Goal: Transaction & Acquisition: Purchase product/service

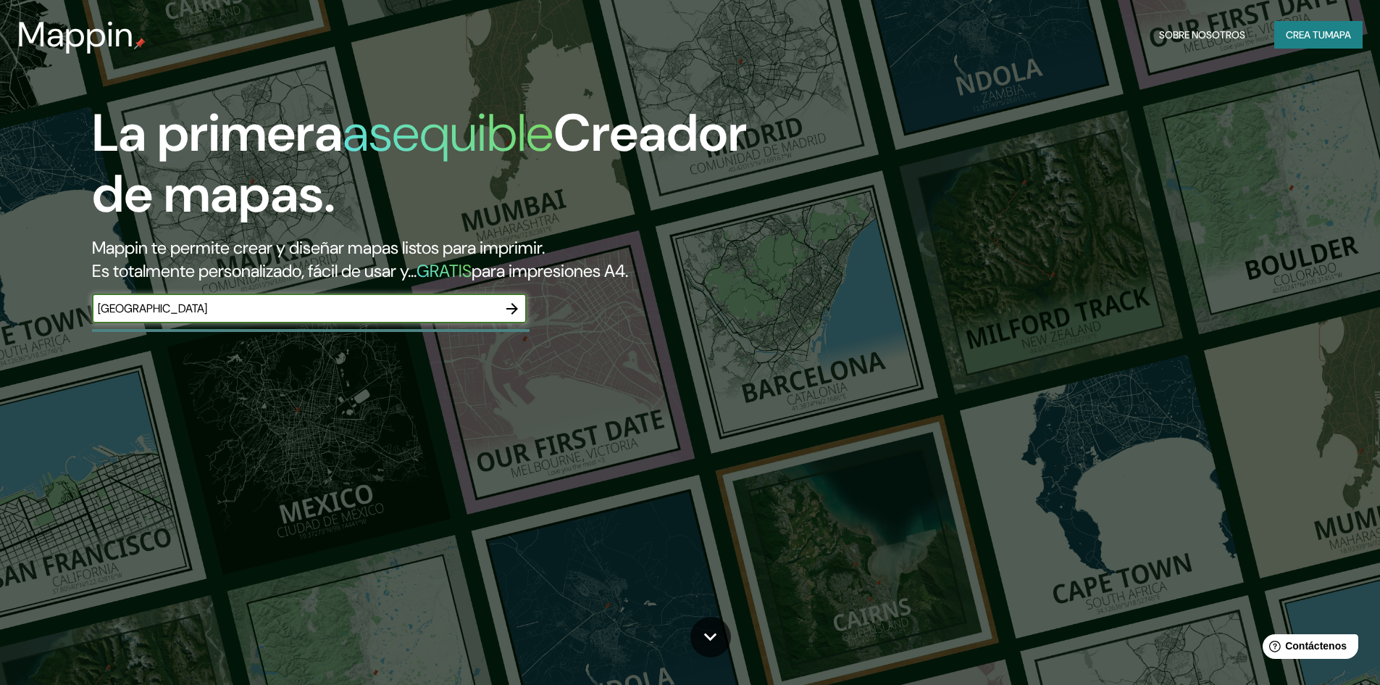
type input "[GEOGRAPHIC_DATA]"
click at [506, 313] on icon "button" at bounding box center [512, 308] width 17 height 17
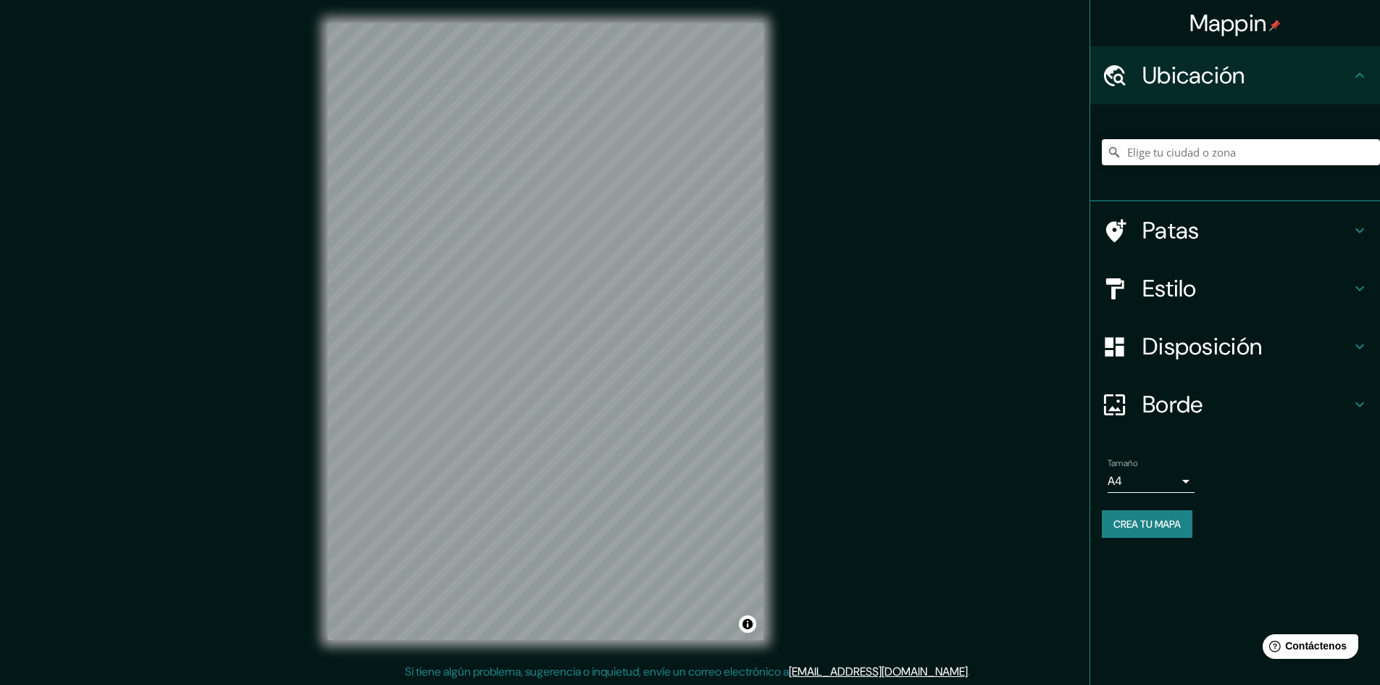
click at [1227, 291] on h4 "Estilo" at bounding box center [1247, 288] width 209 height 29
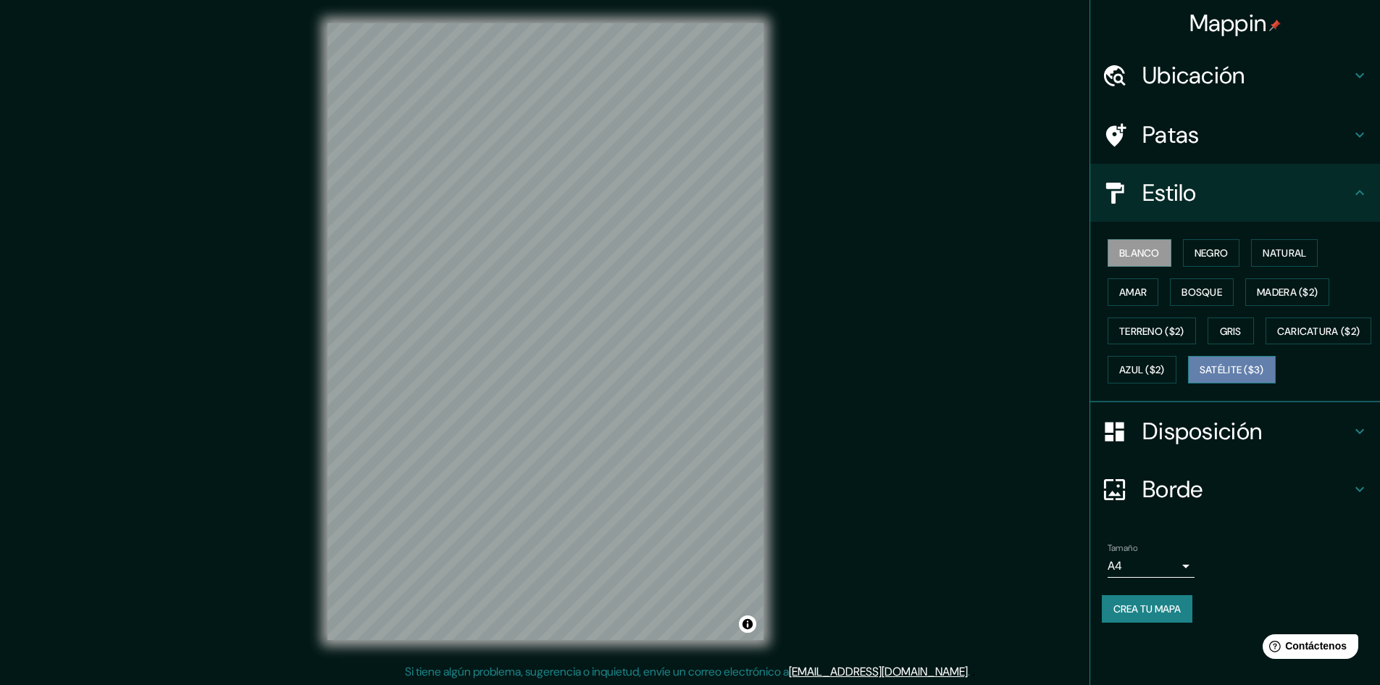
click at [1200, 377] on font "Satélite ($3)" at bounding box center [1232, 370] width 64 height 13
click at [1155, 242] on button "Blanco" at bounding box center [1140, 253] width 64 height 28
click at [1196, 247] on font "Negro" at bounding box center [1212, 252] width 34 height 13
click at [1291, 253] on font "Natural" at bounding box center [1284, 252] width 43 height 13
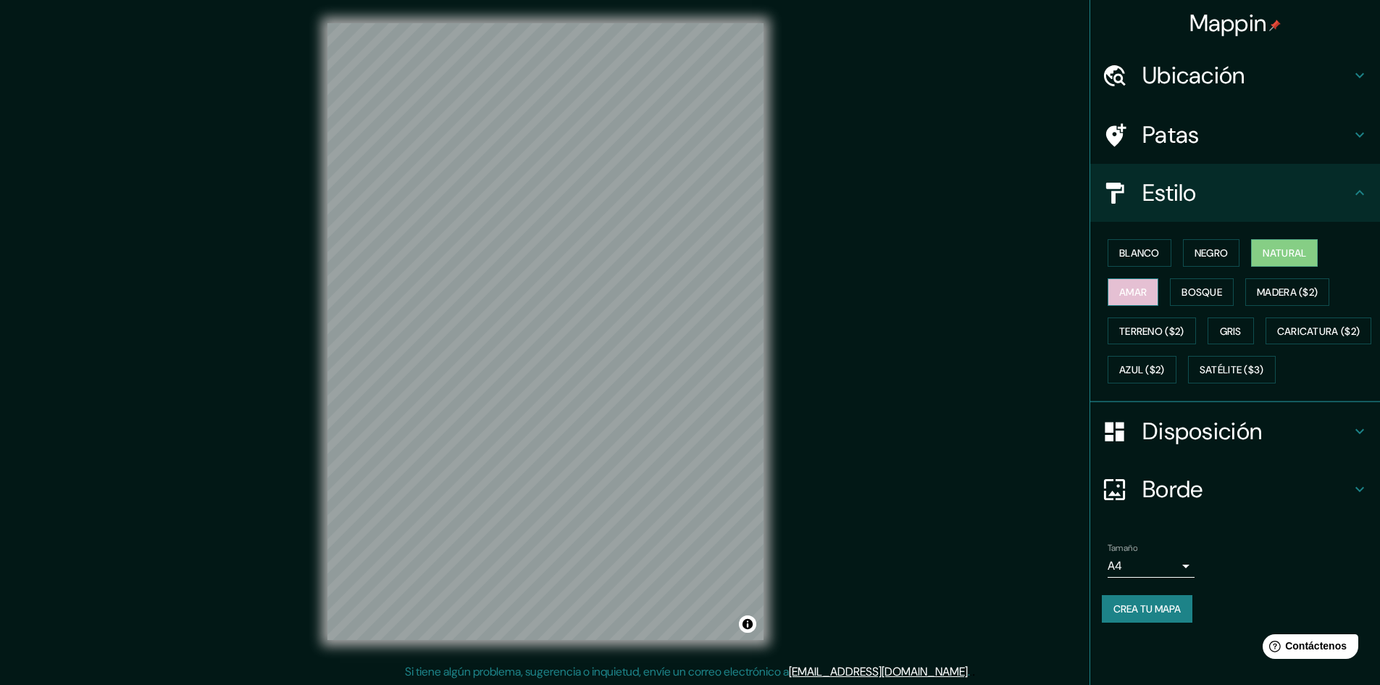
click at [1122, 296] on font "Amar" at bounding box center [1133, 291] width 28 height 13
click at [1156, 250] on font "Blanco" at bounding box center [1139, 252] width 41 height 13
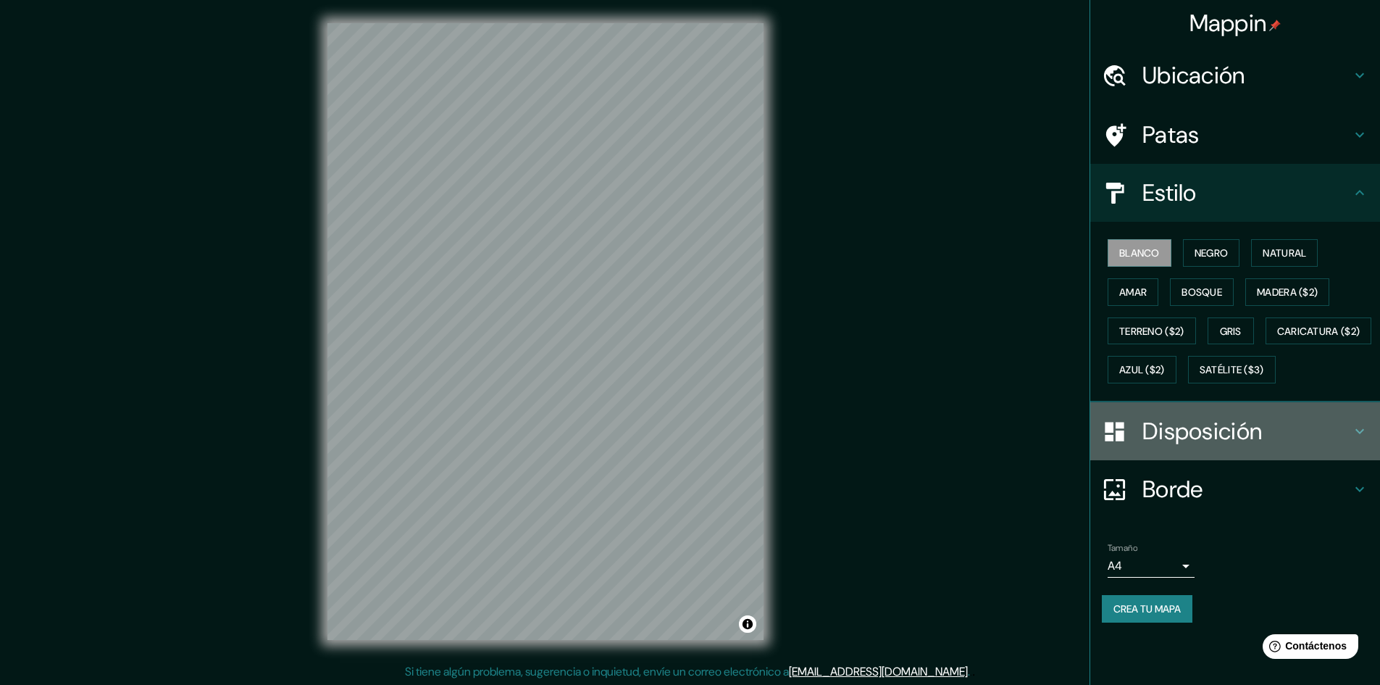
click at [1189, 446] on font "Disposición" at bounding box center [1203, 431] width 120 height 30
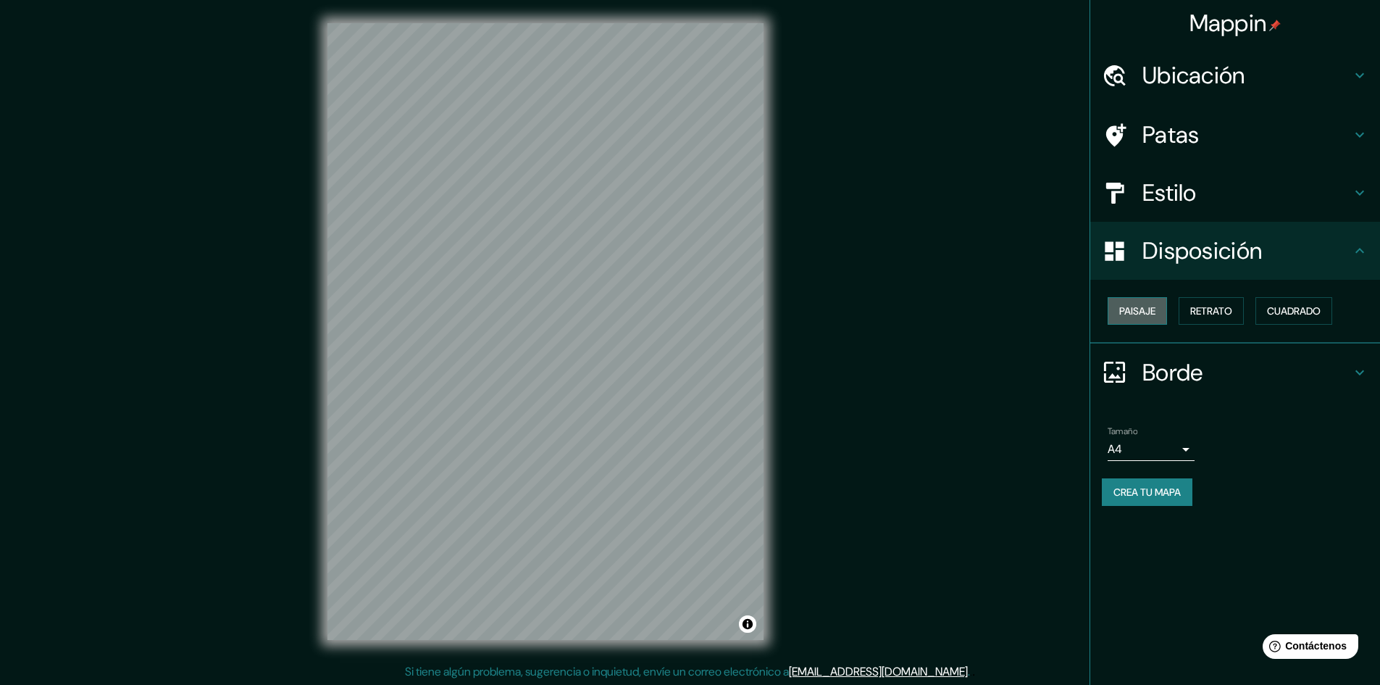
click at [1155, 314] on font "Paisaje" at bounding box center [1137, 310] width 36 height 13
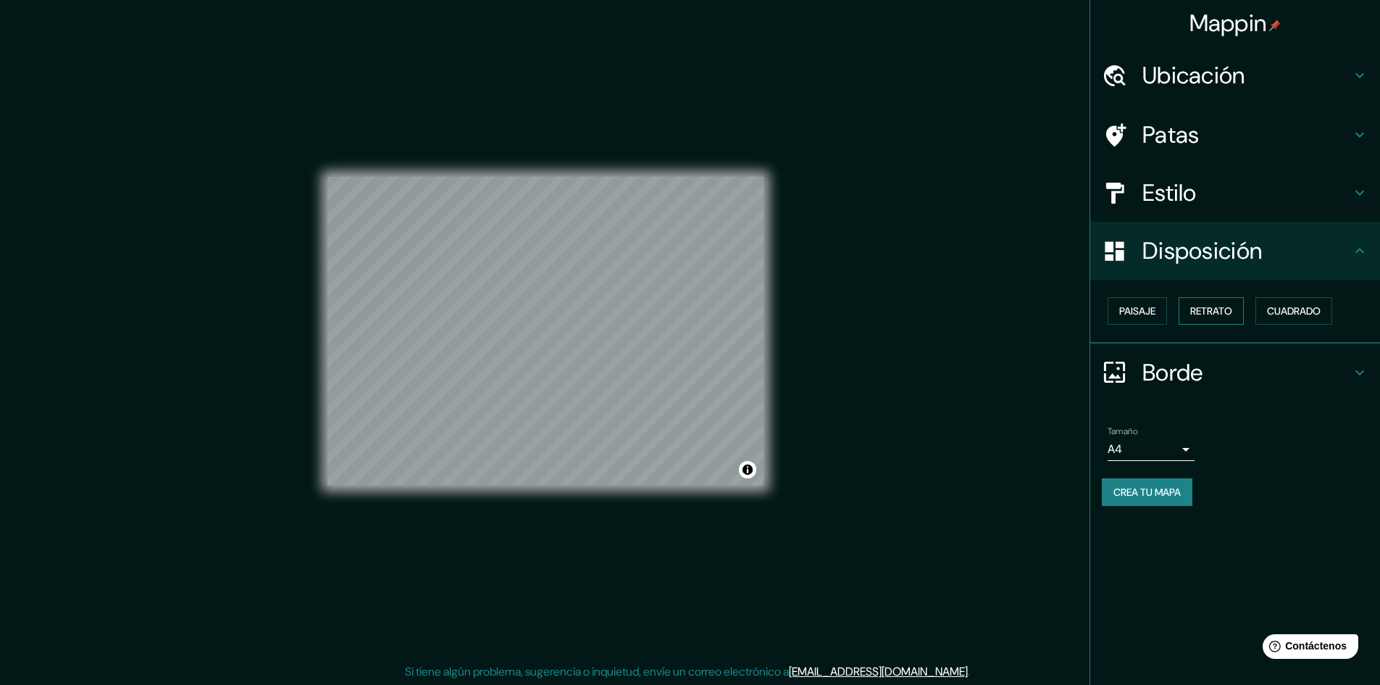
click at [1209, 312] on font "Retrato" at bounding box center [1211, 310] width 42 height 13
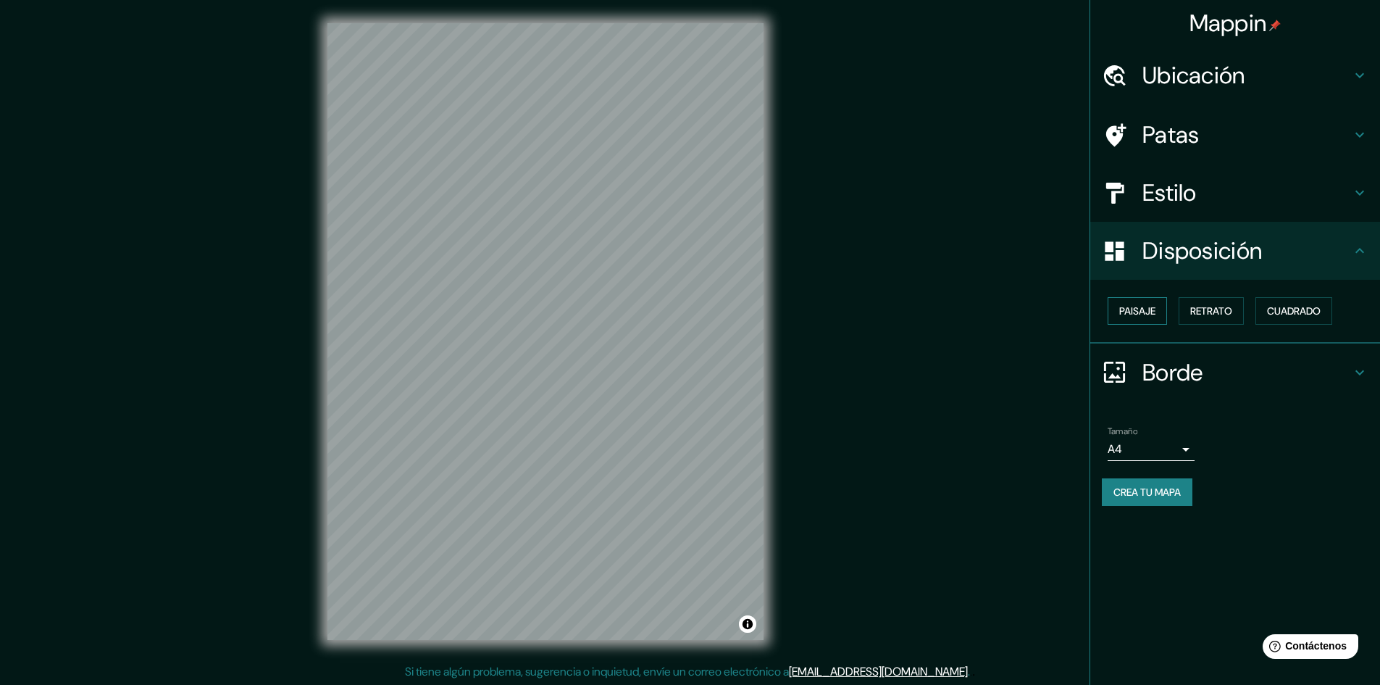
click at [1154, 313] on font "Paisaje" at bounding box center [1137, 310] width 36 height 13
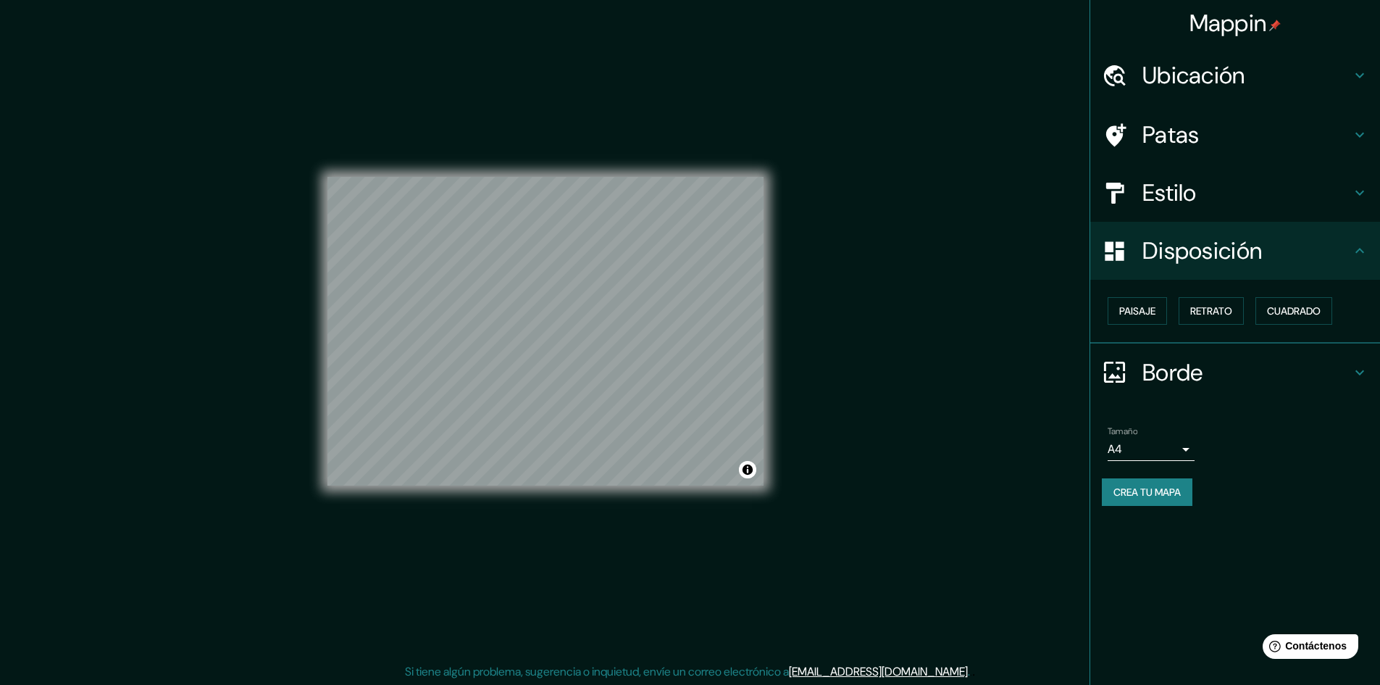
click at [1246, 67] on font "Ubicación" at bounding box center [1194, 75] width 103 height 30
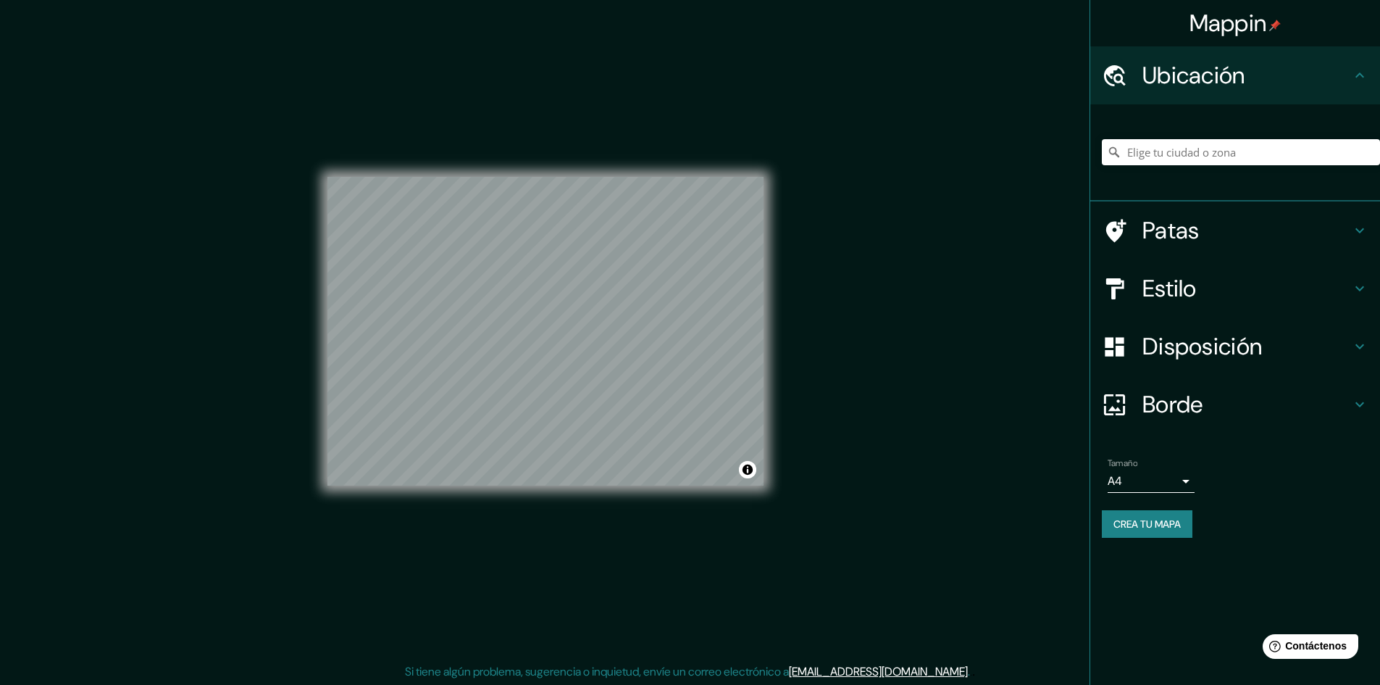
click at [1207, 250] on div "Patas" at bounding box center [1235, 230] width 290 height 58
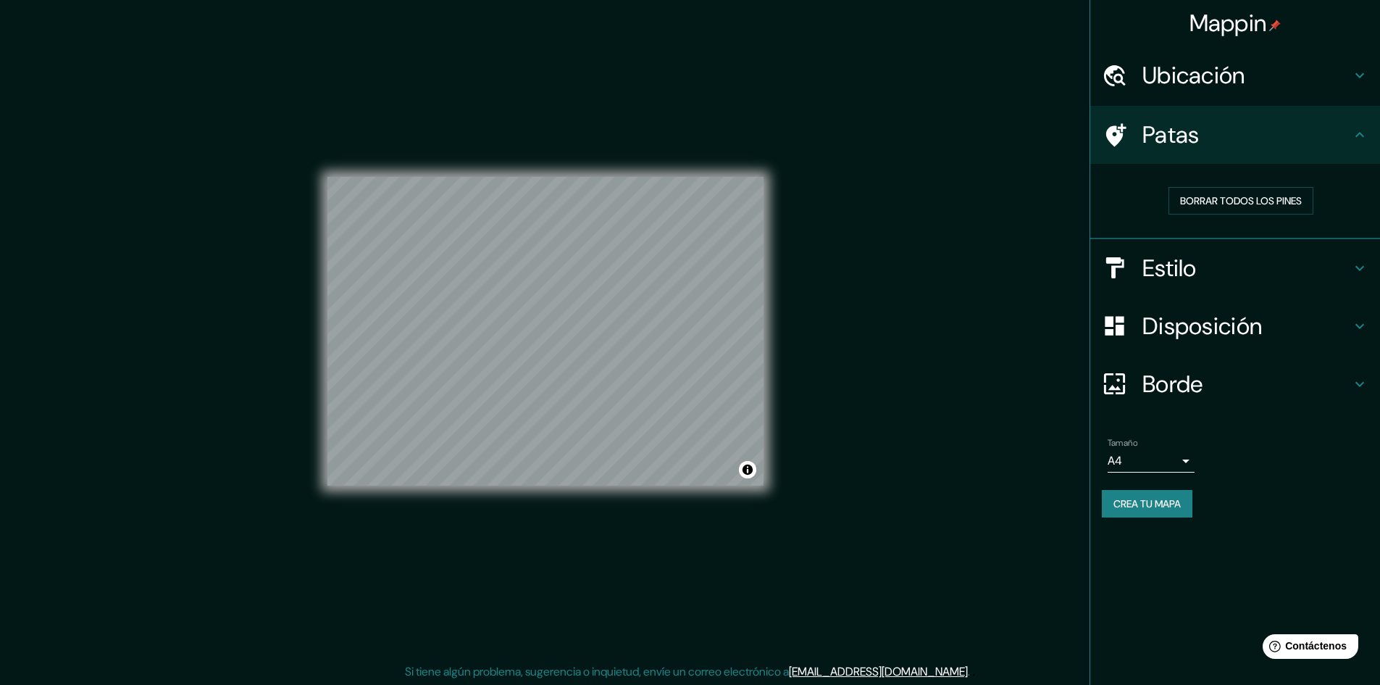
click at [1206, 250] on div "Estilo" at bounding box center [1235, 268] width 290 height 58
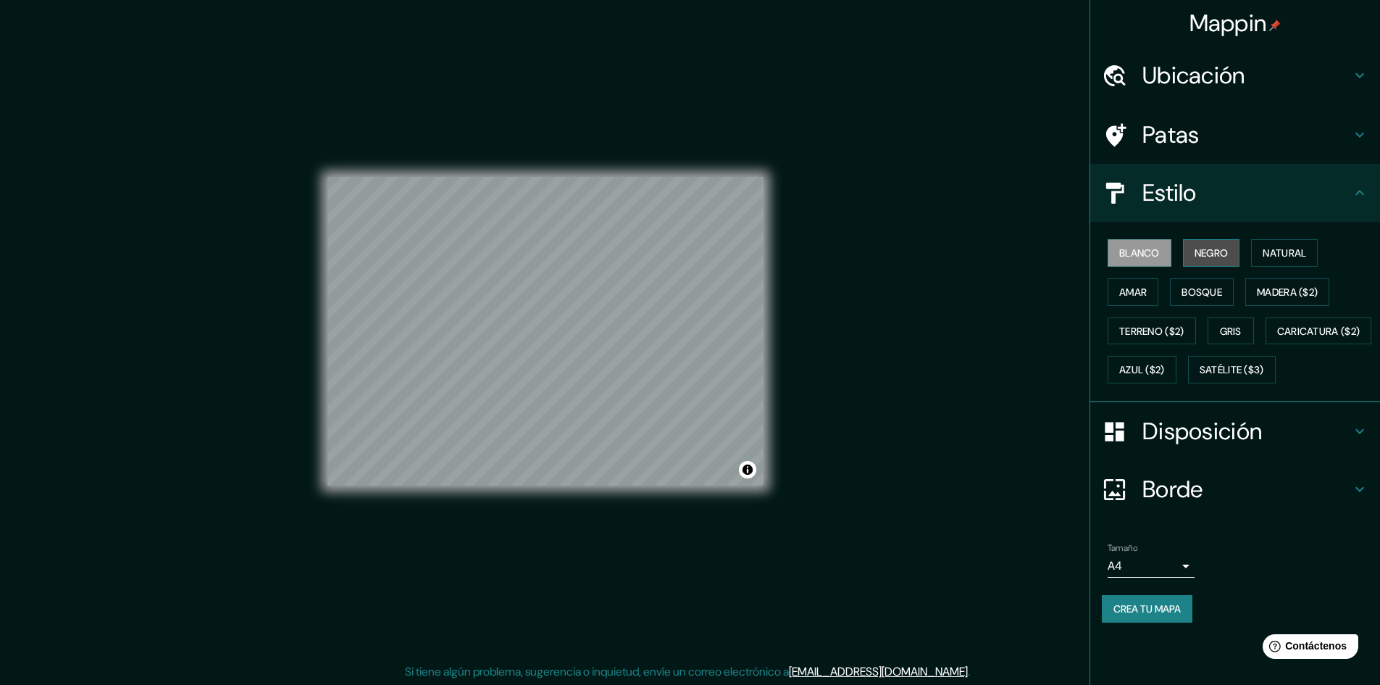
click at [1217, 260] on font "Negro" at bounding box center [1212, 252] width 34 height 19
click at [1284, 252] on font "Natural" at bounding box center [1284, 252] width 43 height 13
